Goal: Task Accomplishment & Management: Complete application form

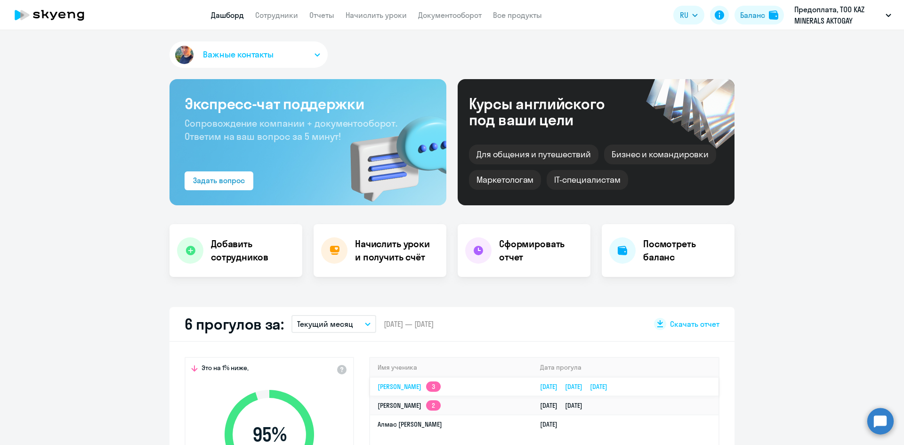
click at [506, 386] on td "Антон Юрьевич Полуяктов 3" at bounding box center [451, 386] width 162 height 19
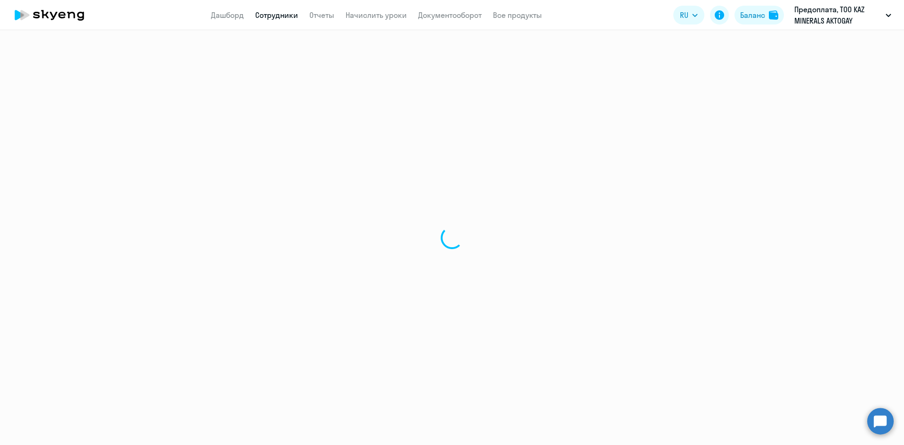
select select "english"
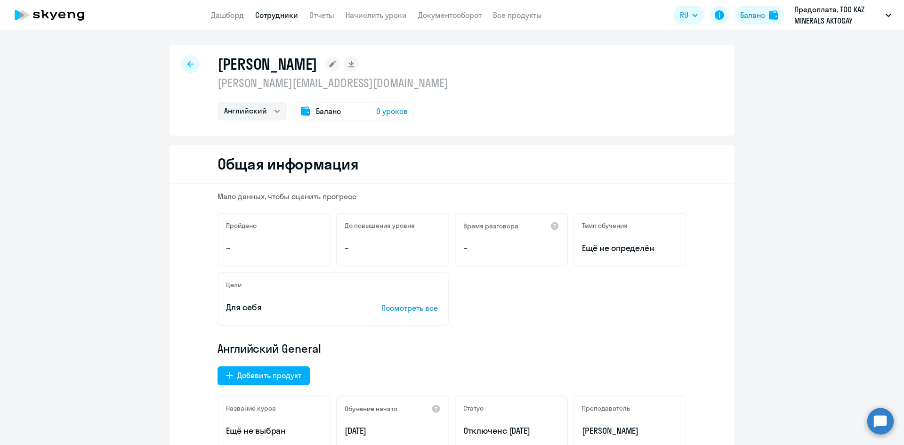
click at [268, 17] on link "Сотрудники" at bounding box center [276, 14] width 43 height 9
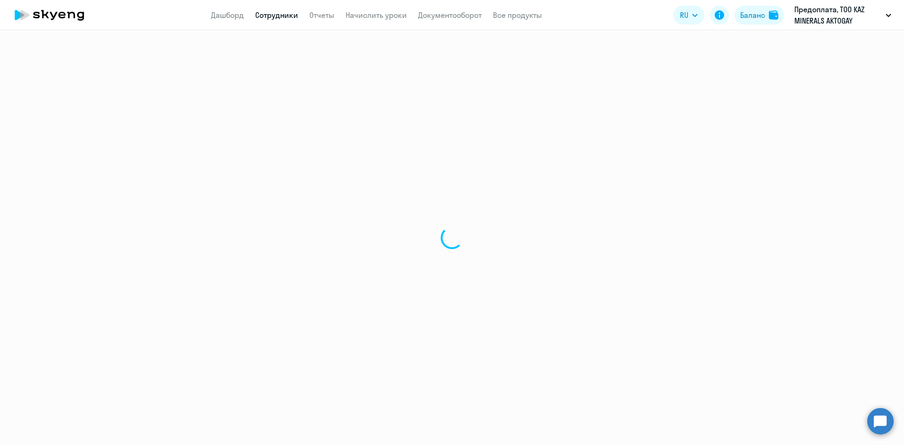
select select "30"
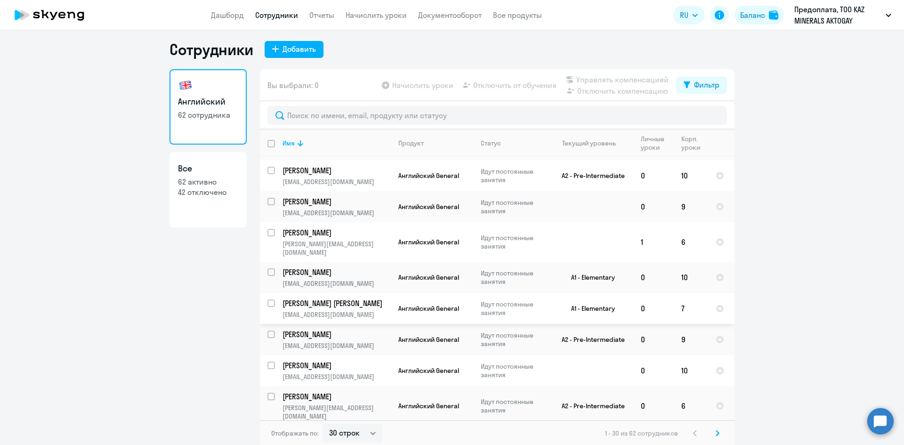
scroll to position [6, 0]
click at [712, 436] on svg-icon at bounding box center [717, 431] width 11 height 11
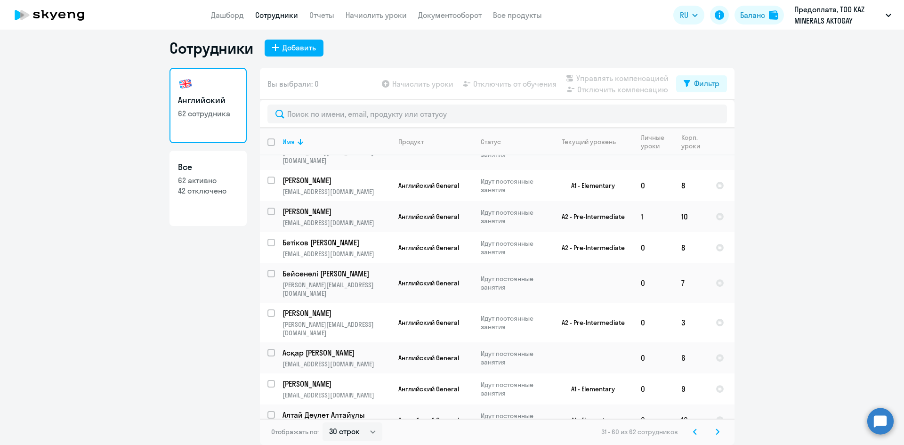
scroll to position [669, 0]
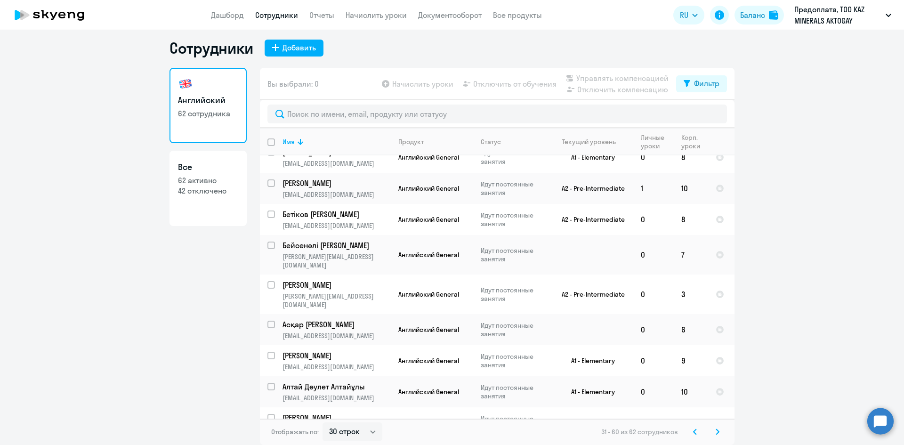
click at [695, 428] on svg-icon at bounding box center [694, 431] width 11 height 11
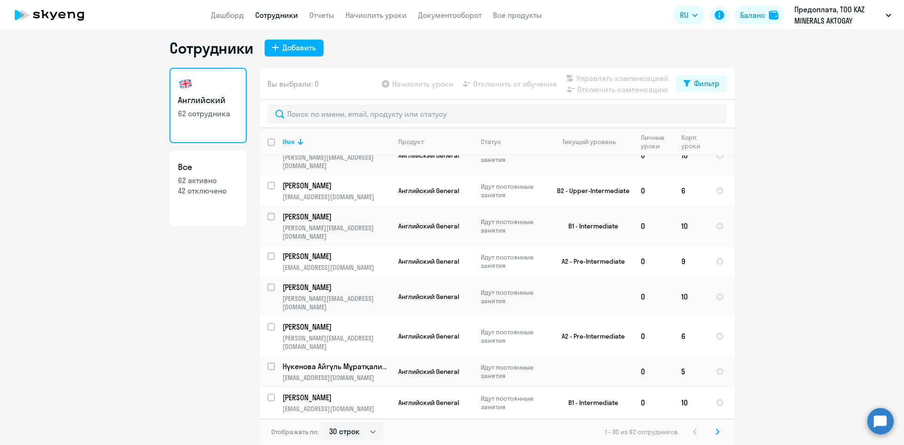
scroll to position [245, 0]
click at [292, 48] on div "Добавить" at bounding box center [298, 47] width 33 height 11
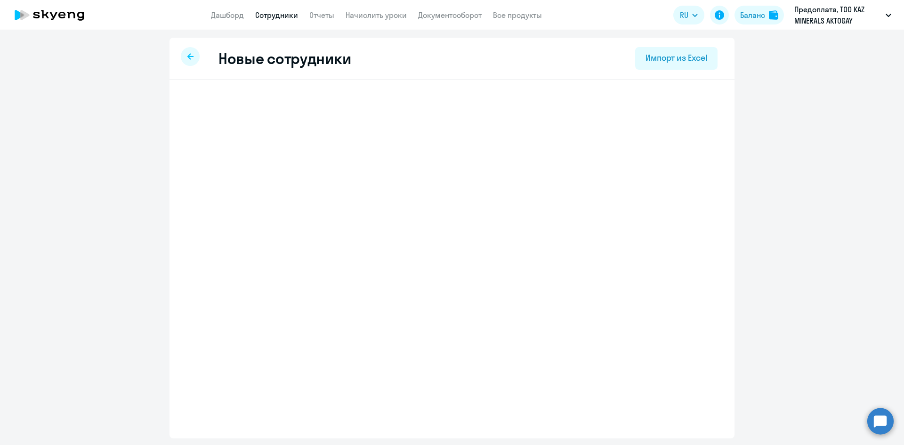
select select "english_adult_not_native_speaker"
select select "5"
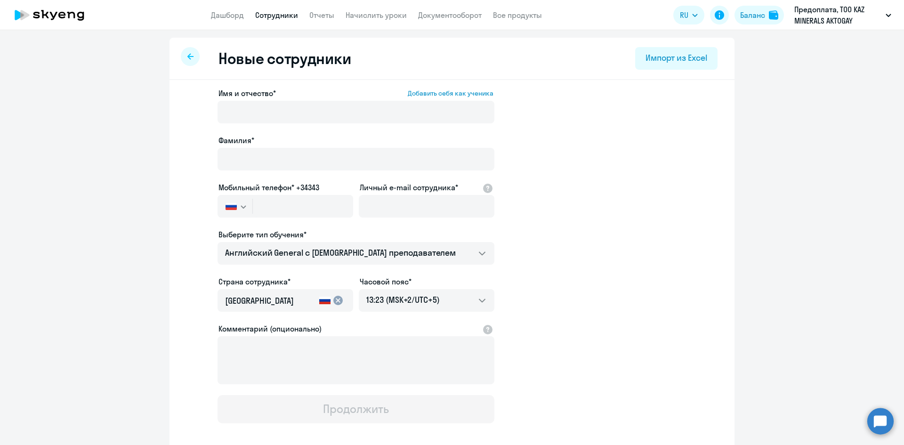
click at [183, 57] on div at bounding box center [190, 56] width 19 height 19
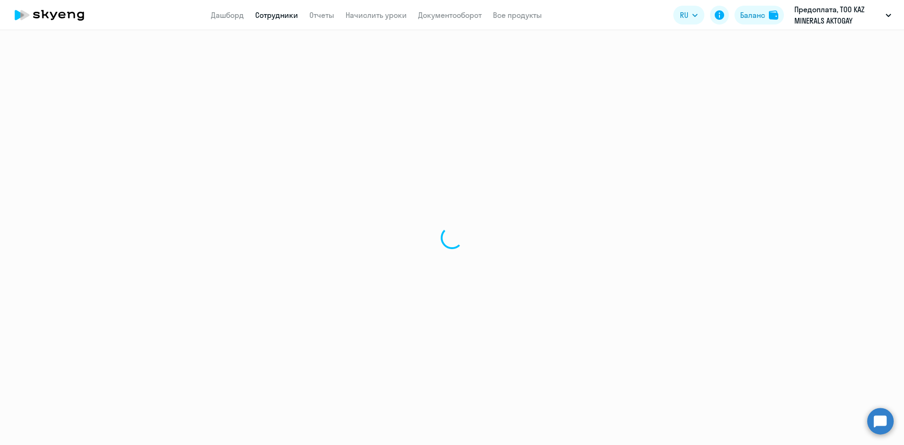
select select "30"
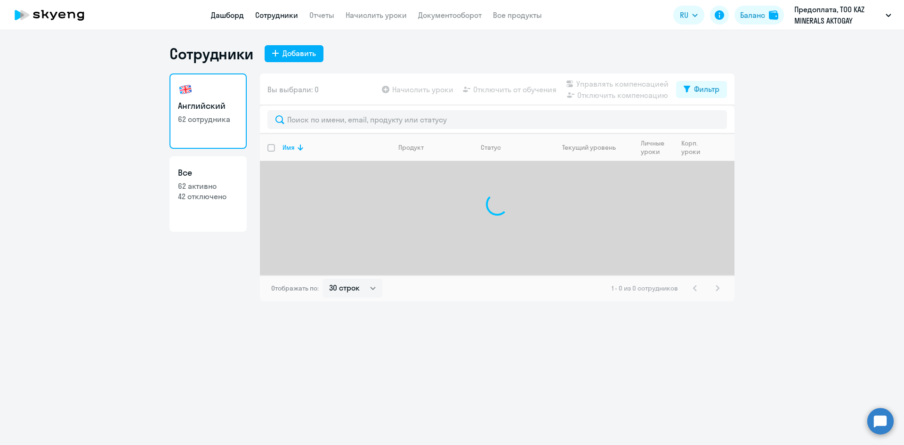
click at [224, 16] on link "Дашборд" at bounding box center [227, 14] width 33 height 9
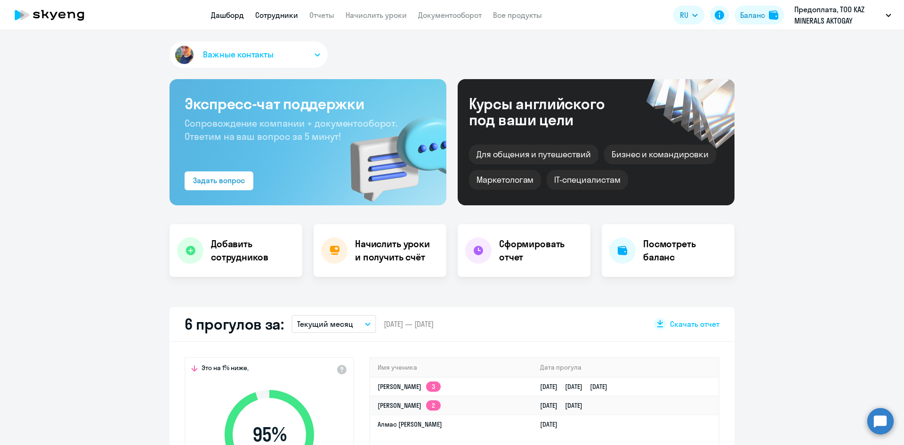
click at [267, 19] on link "Сотрудники" at bounding box center [276, 14] width 43 height 9
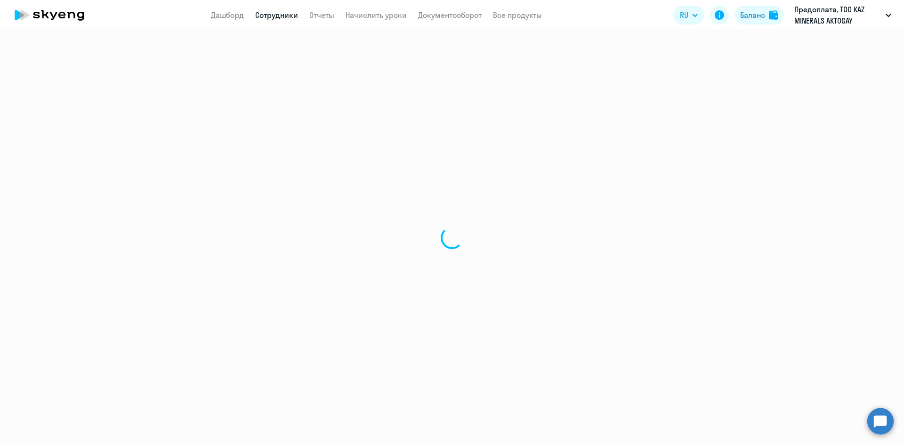
select select "30"
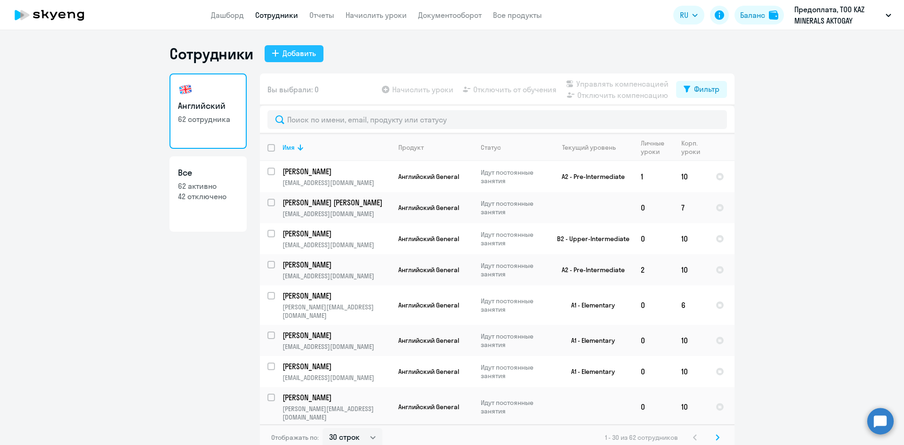
click at [296, 54] on div "Добавить" at bounding box center [298, 53] width 33 height 11
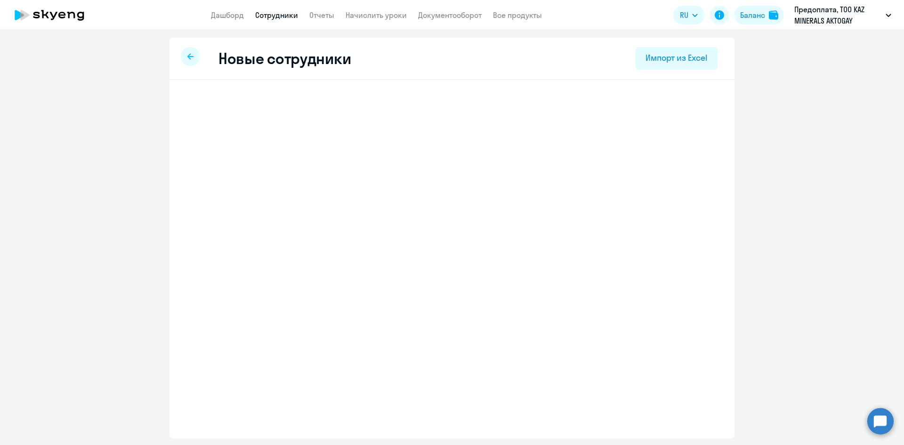
select select "english_adult_not_native_speaker"
select select "5"
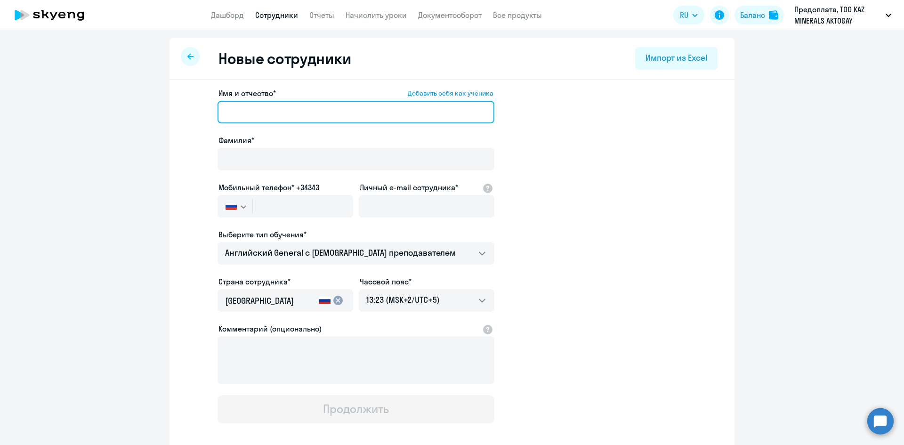
click at [306, 114] on input "Имя и отчество* Добавить себя как ученика" at bounding box center [355, 112] width 277 height 23
paste input "[PERSON_NAME]"
click at [253, 110] on input "[PERSON_NAME]" at bounding box center [355, 112] width 277 height 23
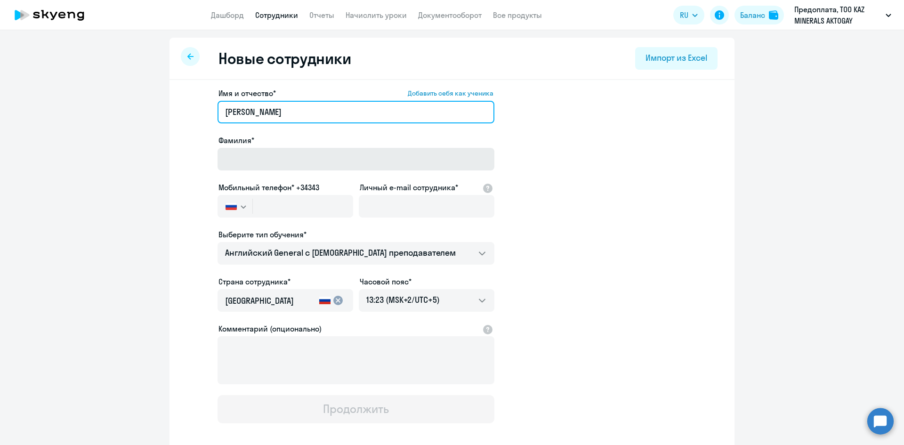
type input "[PERSON_NAME]"
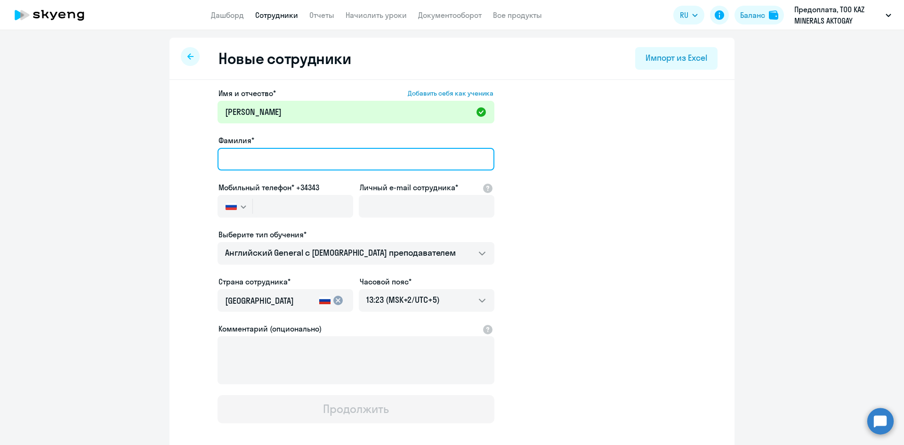
click at [255, 151] on input "Фамилия*" at bounding box center [355, 159] width 277 height 23
paste input "[PERSON_NAME]"
type input "[PERSON_NAME]"
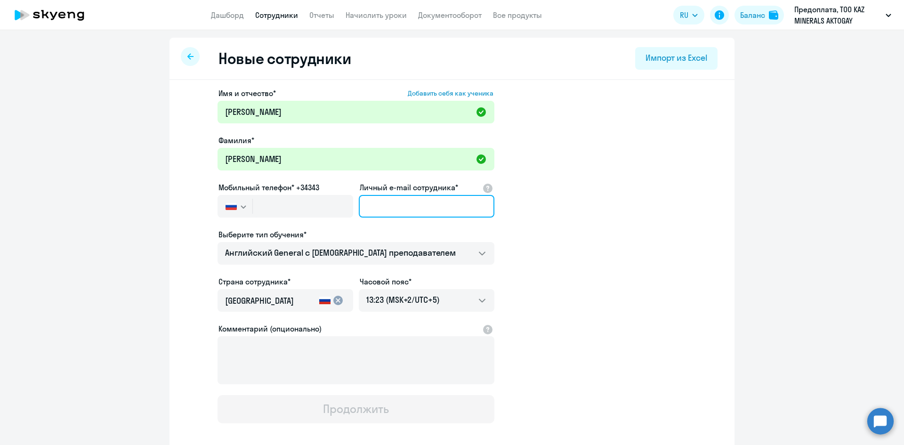
click at [405, 213] on input "Личный e-mail сотрудника*" at bounding box center [427, 206] width 136 height 23
paste input "[PERSON_NAME][EMAIL_ADDRESS][DOMAIN_NAME]"
type input "[PERSON_NAME][EMAIL_ADDRESS][DOMAIN_NAME]"
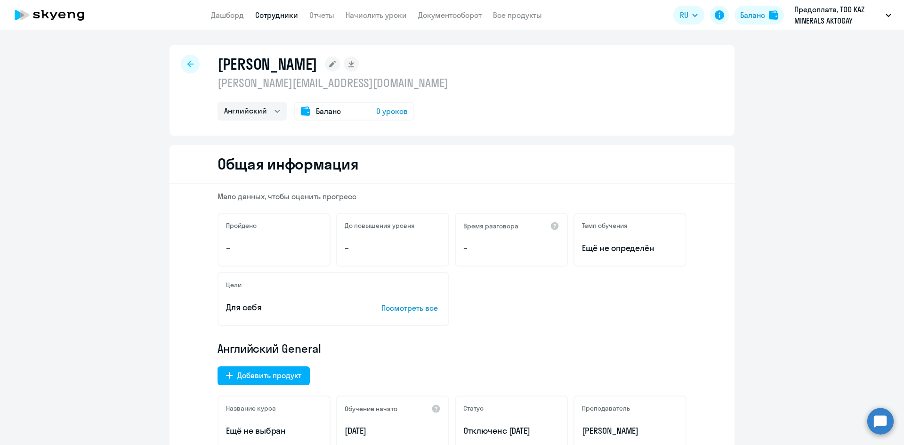
select select "english"
click at [288, 56] on h1 "[PERSON_NAME]" at bounding box center [267, 64] width 100 height 19
copy div "[PERSON_NAME]"
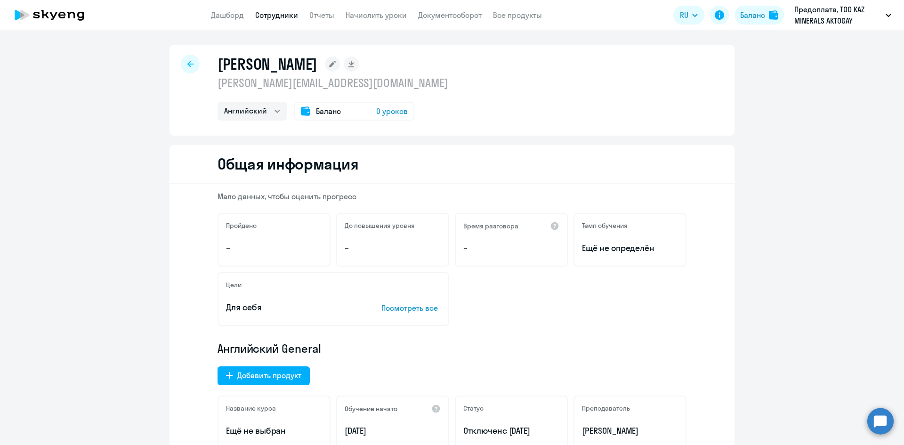
click at [328, 84] on p "[PERSON_NAME][EMAIL_ADDRESS][DOMAIN_NAME]" at bounding box center [332, 82] width 231 height 15
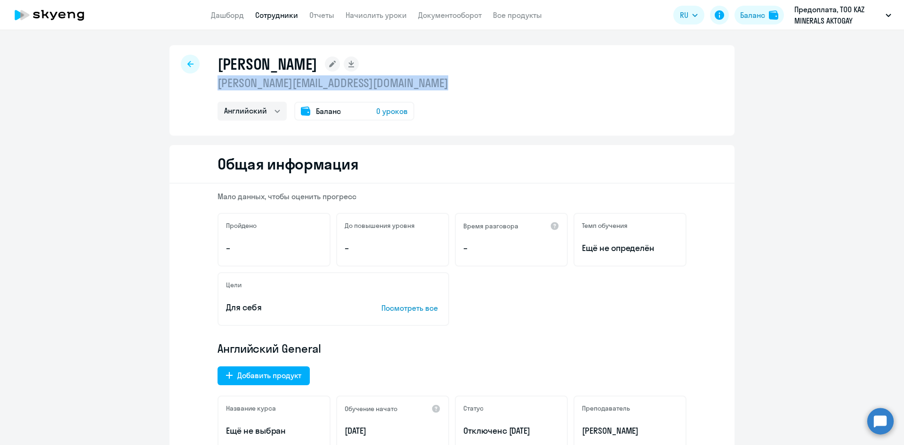
click at [328, 84] on p "[PERSON_NAME][EMAIL_ADDRESS][DOMAIN_NAME]" at bounding box center [332, 82] width 231 height 15
copy p "[PERSON_NAME][EMAIL_ADDRESS][DOMAIN_NAME]"
drag, startPoint x: 216, startPoint y: 66, endPoint x: 393, endPoint y: 65, distance: 177.4
click at [317, 65] on h1 "[PERSON_NAME]" at bounding box center [267, 64] width 100 height 19
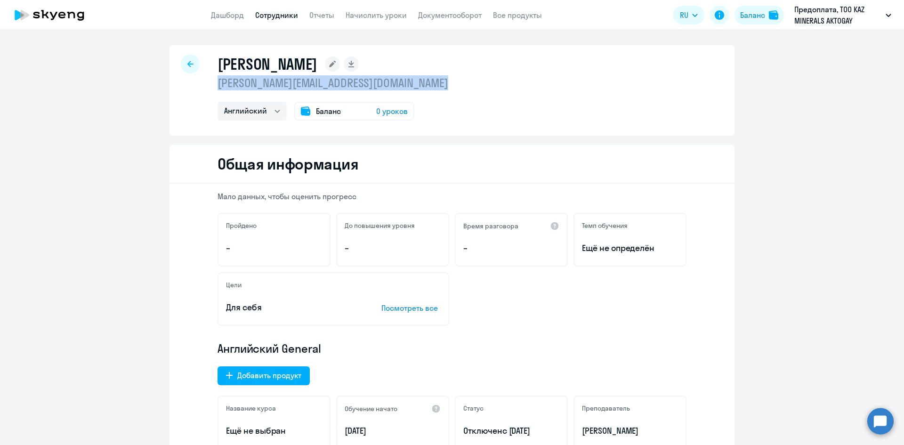
copy h1 "[PERSON_NAME]"
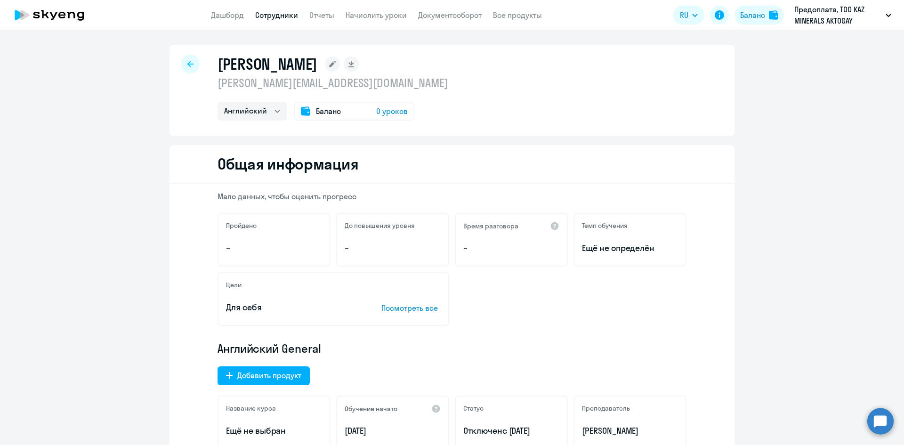
click at [508, 93] on div "[PERSON_NAME] [PERSON_NAME][EMAIL_ADDRESS][DOMAIN_NAME] Английский Баланс 0 уро…" at bounding box center [451, 90] width 565 height 90
click at [340, 64] on icon at bounding box center [332, 63] width 15 height 15
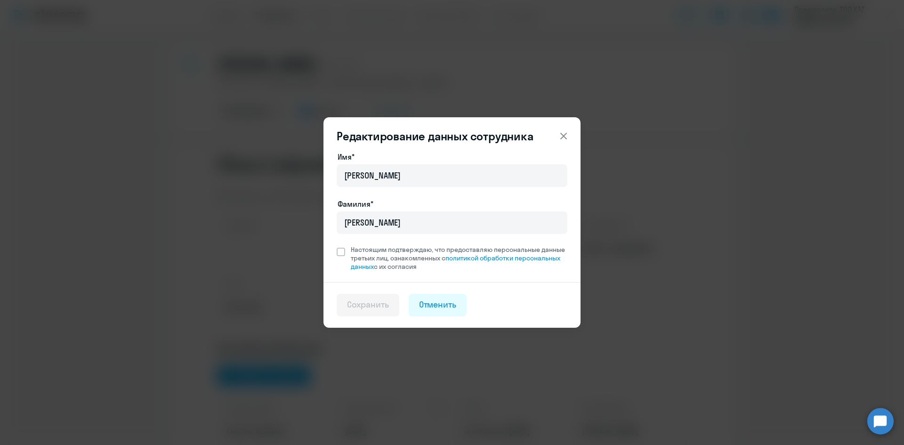
click at [570, 136] on button at bounding box center [563, 136] width 19 height 19
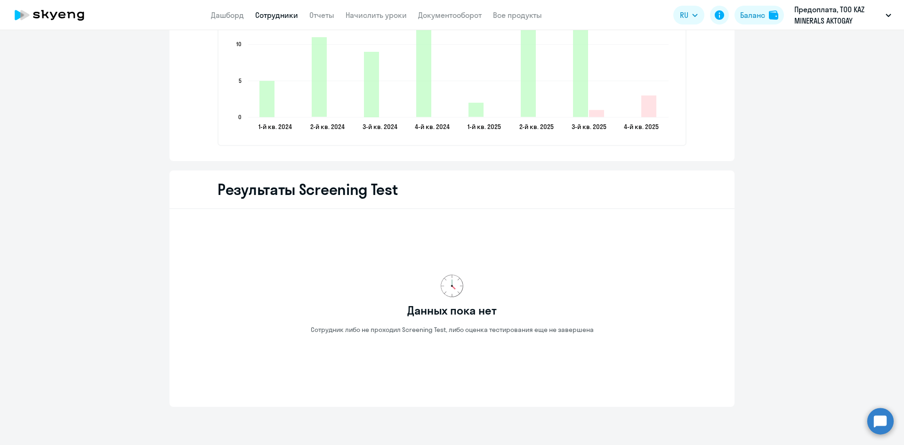
scroll to position [1475, 0]
